Goal: Check status: Check status

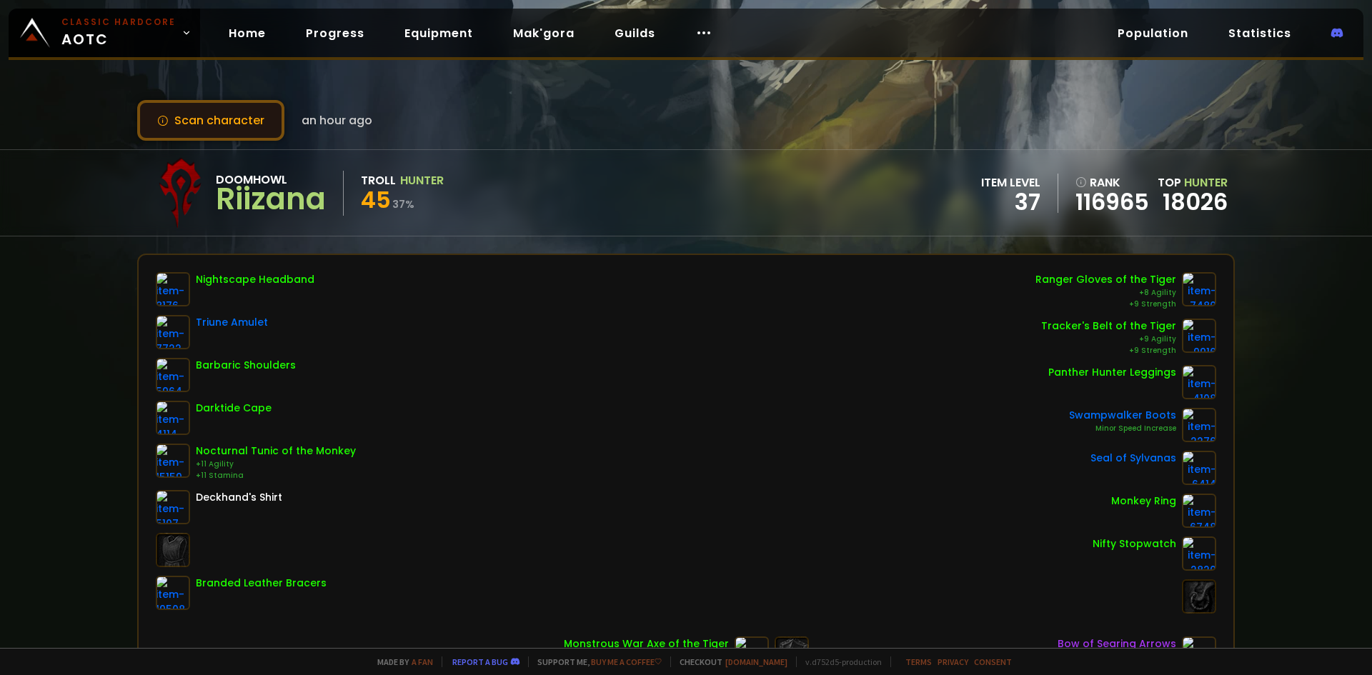
click at [277, 121] on button "Scan character" at bounding box center [210, 120] width 147 height 41
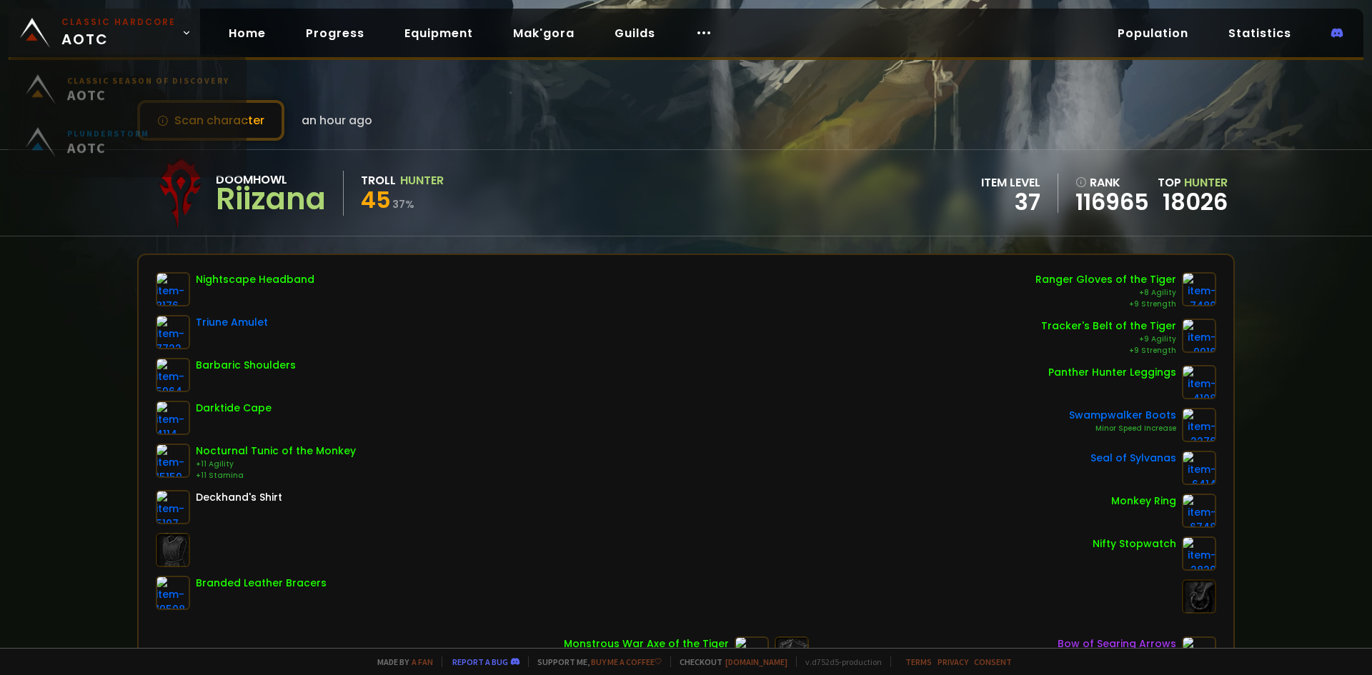
click at [106, 34] on span "Classic Hardcore AOTC" at bounding box center [118, 33] width 114 height 34
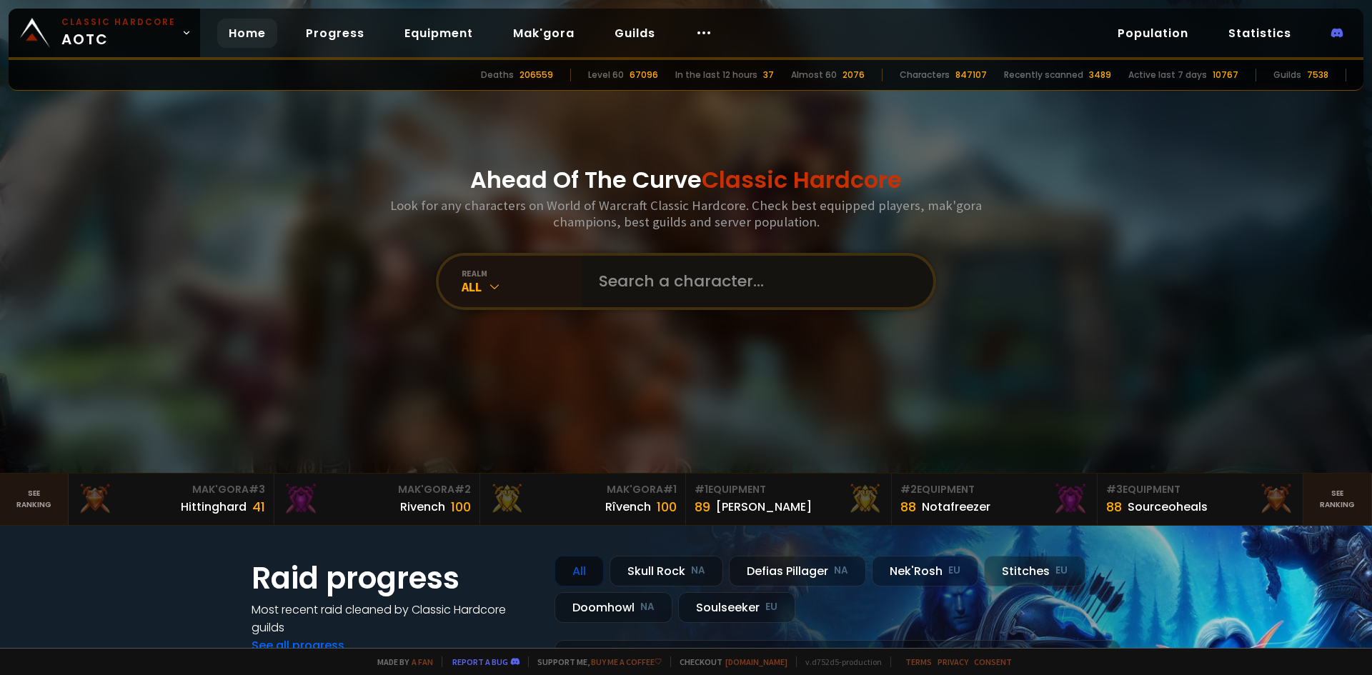
click at [682, 288] on input "text" at bounding box center [753, 281] width 326 height 51
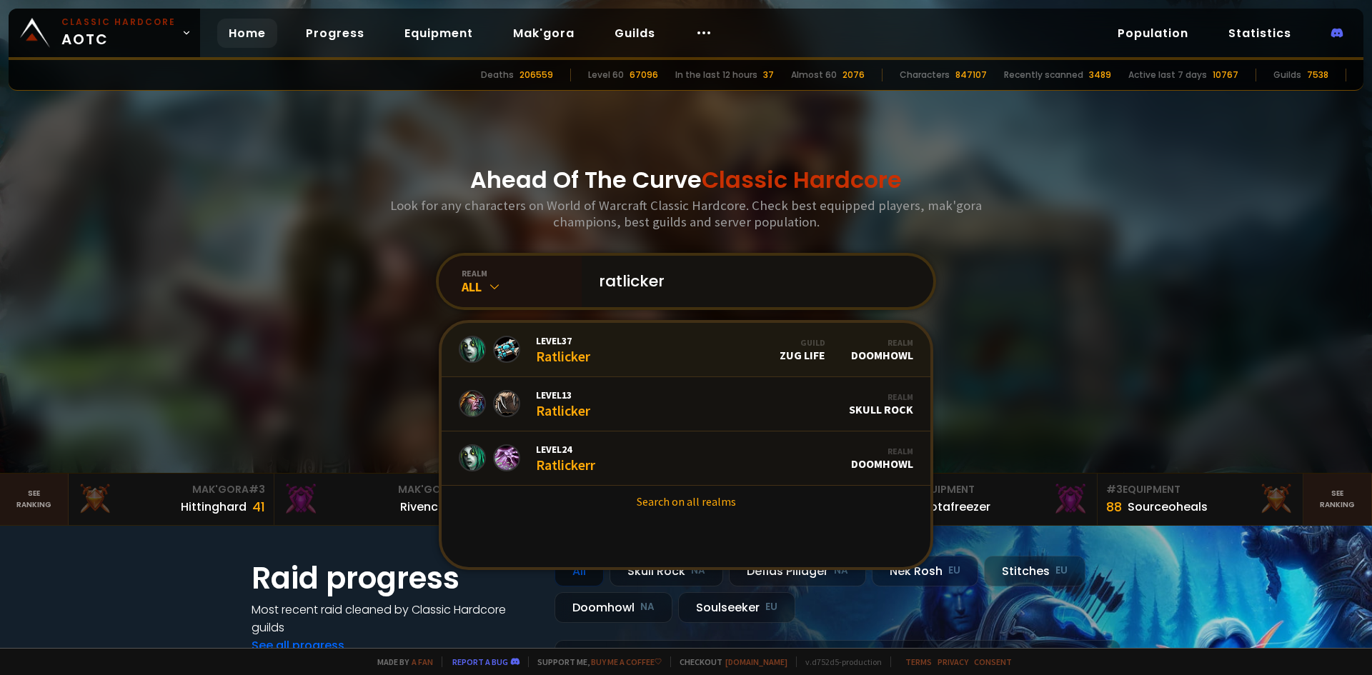
type input "ratlicker"
click at [680, 343] on link "Level 37 Ratlicker Guild Zug Life Realm Doomhowl" at bounding box center [686, 350] width 489 height 54
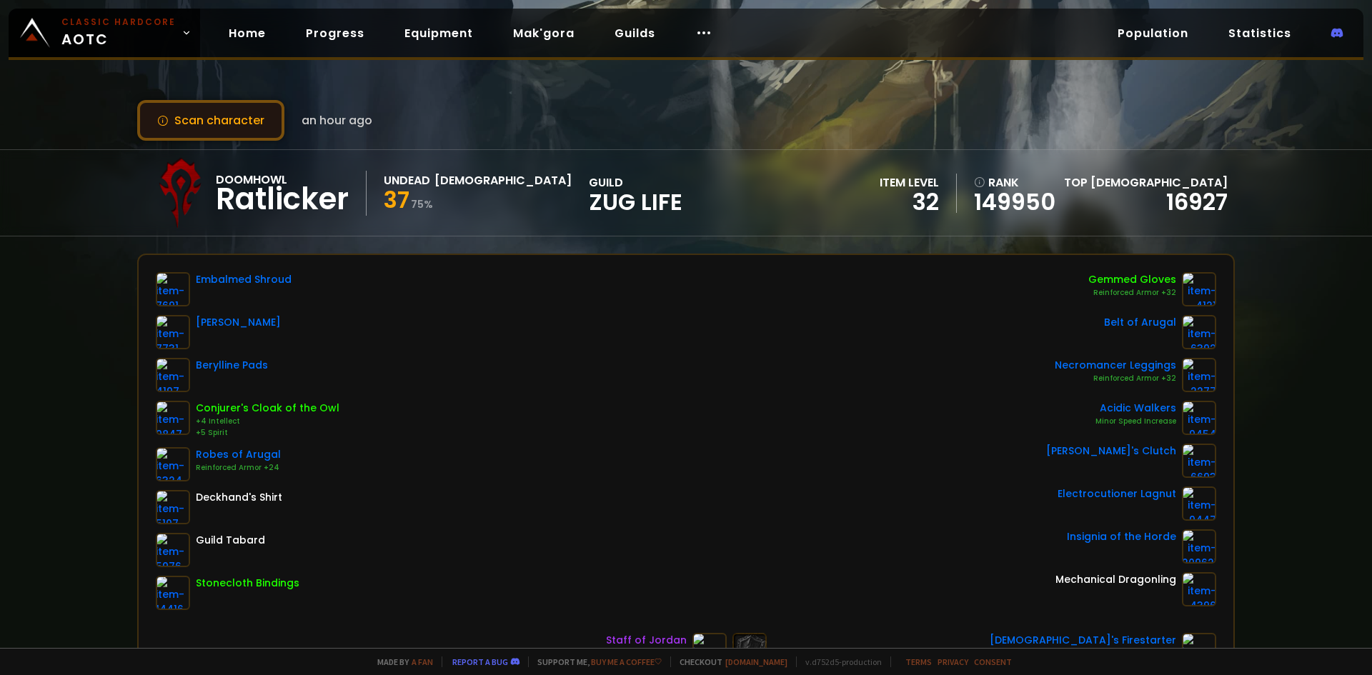
click at [255, 131] on button "Scan character" at bounding box center [210, 120] width 147 height 41
